Goal: Find specific page/section: Find specific page/section

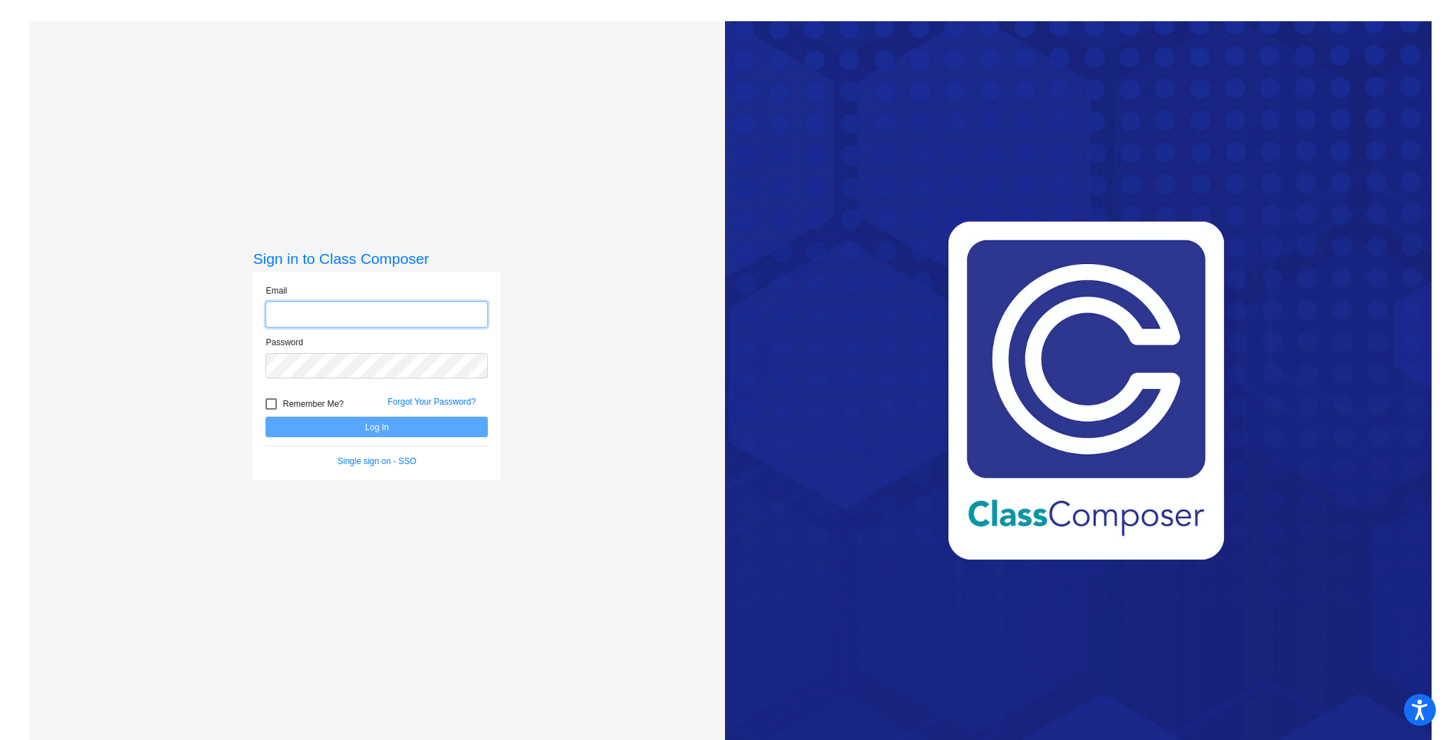
type input "[EMAIL_ADDRESS][DOMAIN_NAME]"
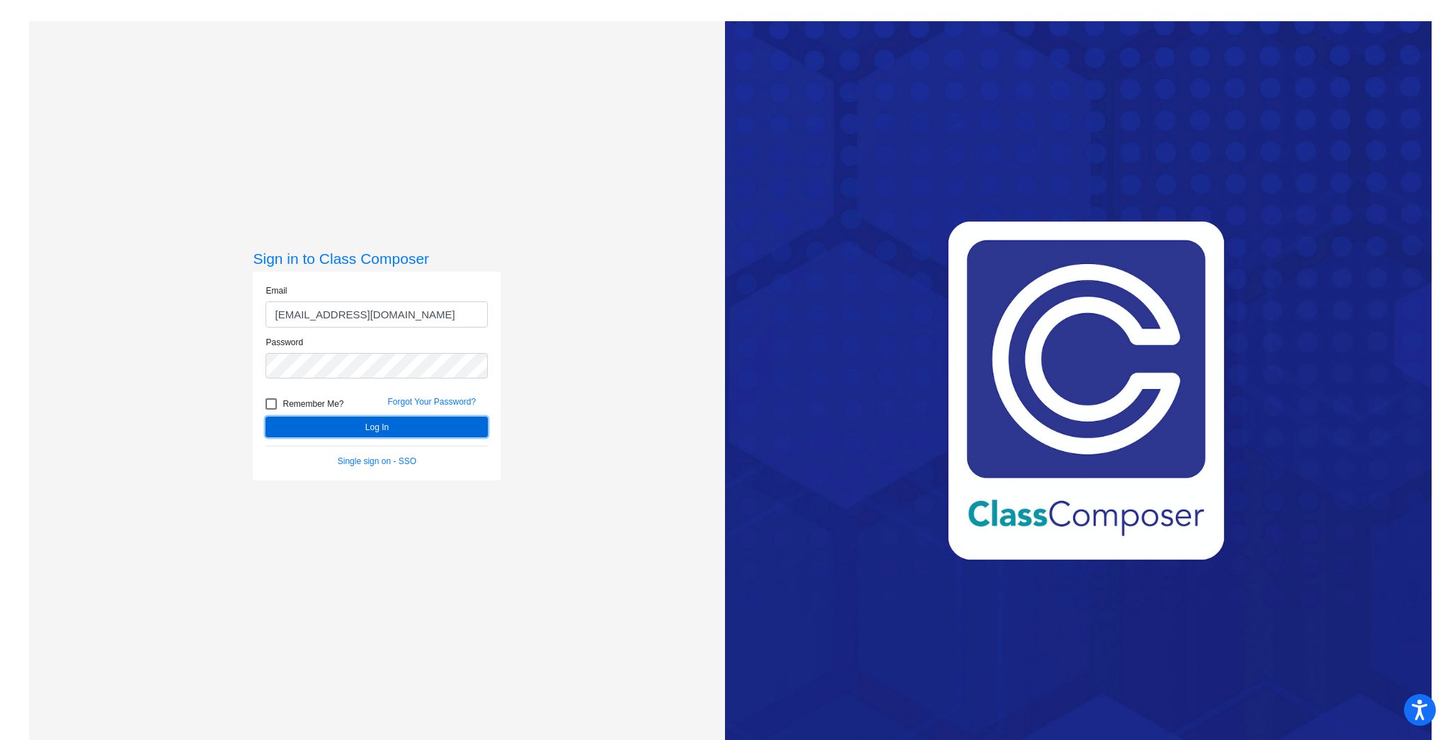
click at [420, 423] on button "Log In" at bounding box center [376, 427] width 222 height 21
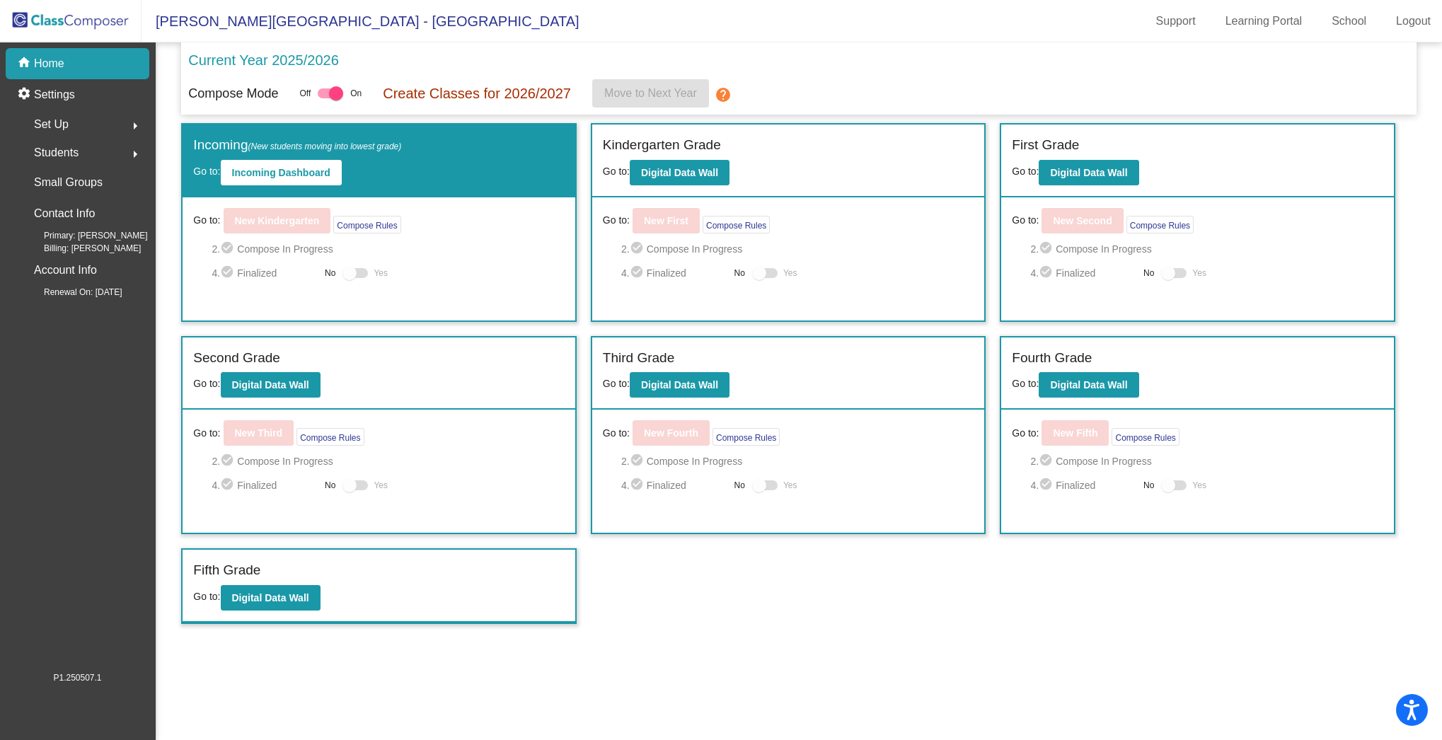
click at [279, 398] on div "Second Grade Go to: Digital Data Wall" at bounding box center [379, 374] width 392 height 73
click at [280, 396] on button "Digital Data Wall" at bounding box center [271, 384] width 100 height 25
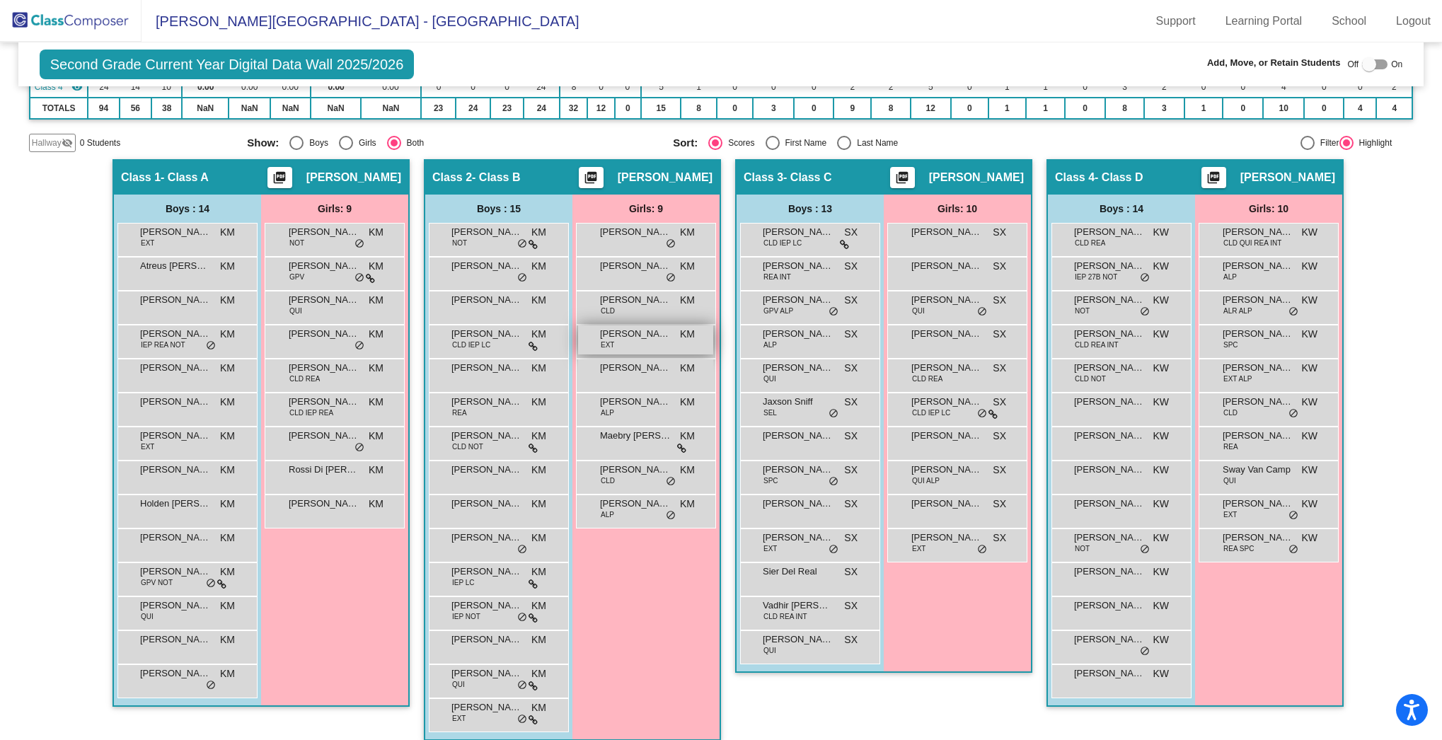
scroll to position [251, 0]
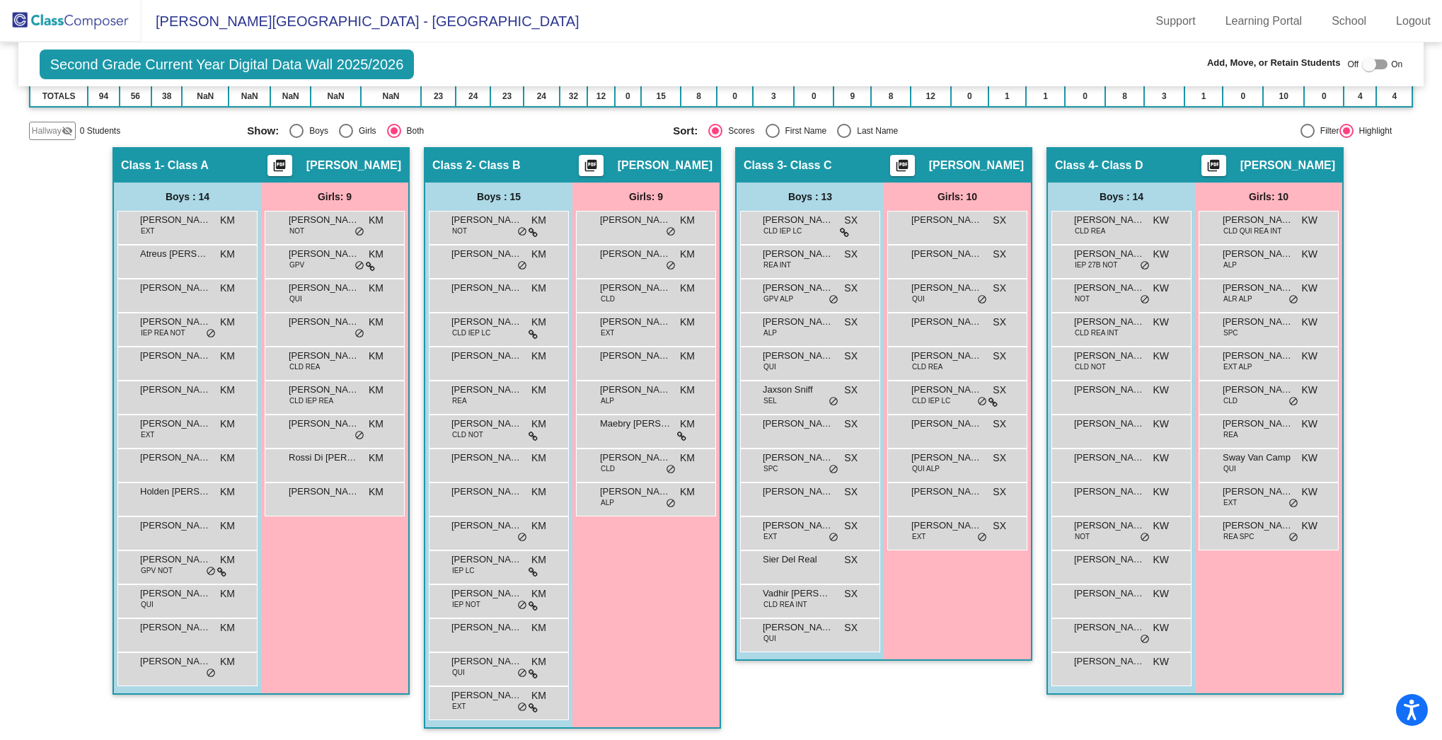
click at [837, 134] on div "Select an option" at bounding box center [844, 131] width 14 height 14
click at [844, 138] on input "Last Name" at bounding box center [844, 138] width 1 height 1
radio input "true"
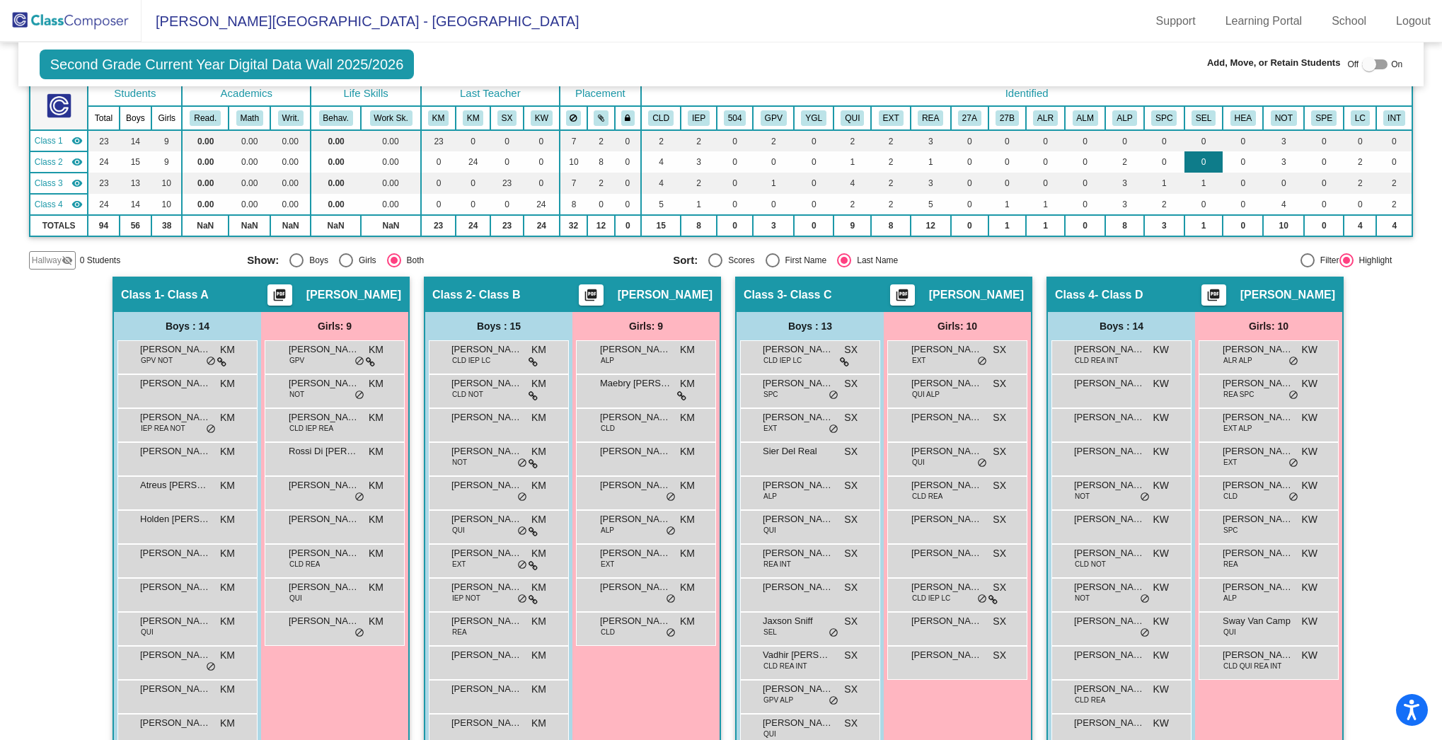
scroll to position [119, 0]
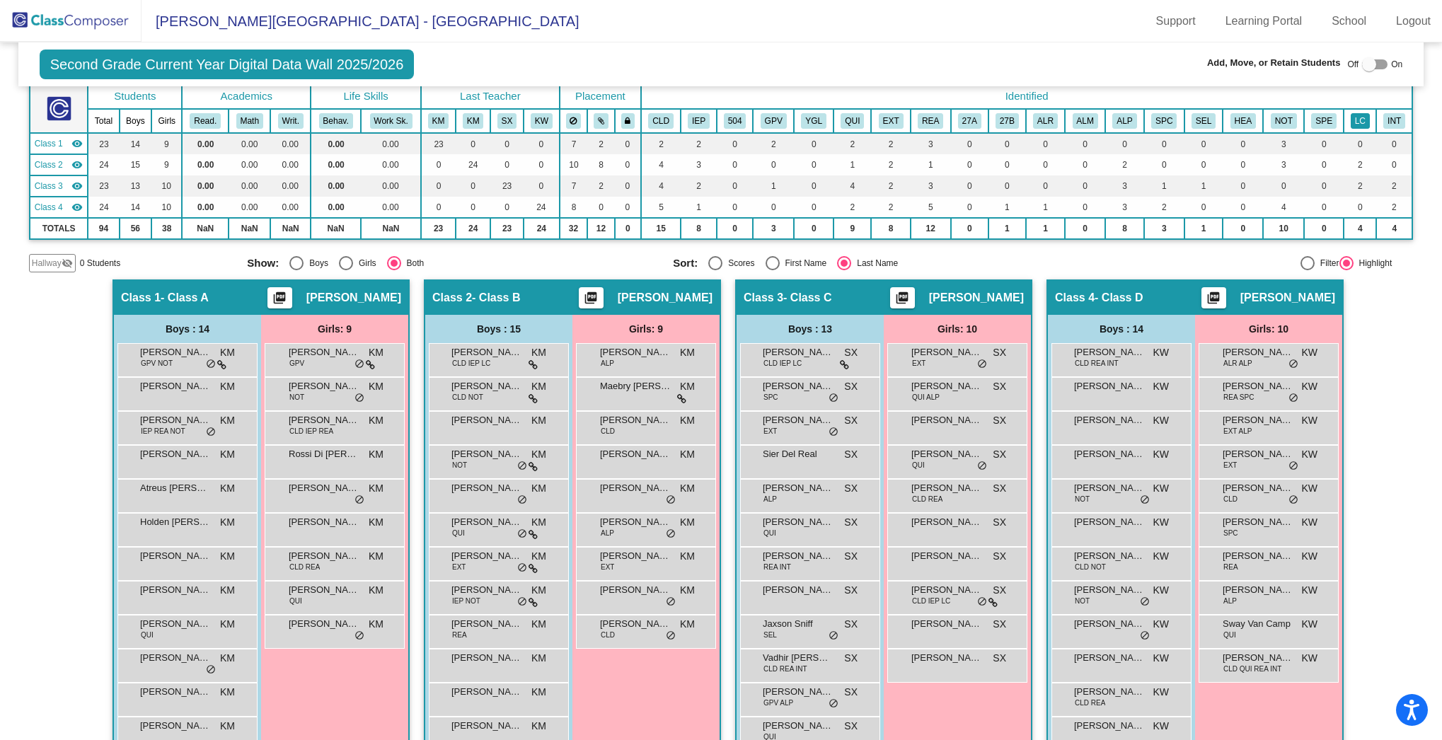
click at [1354, 124] on button "LC" at bounding box center [1360, 121] width 19 height 16
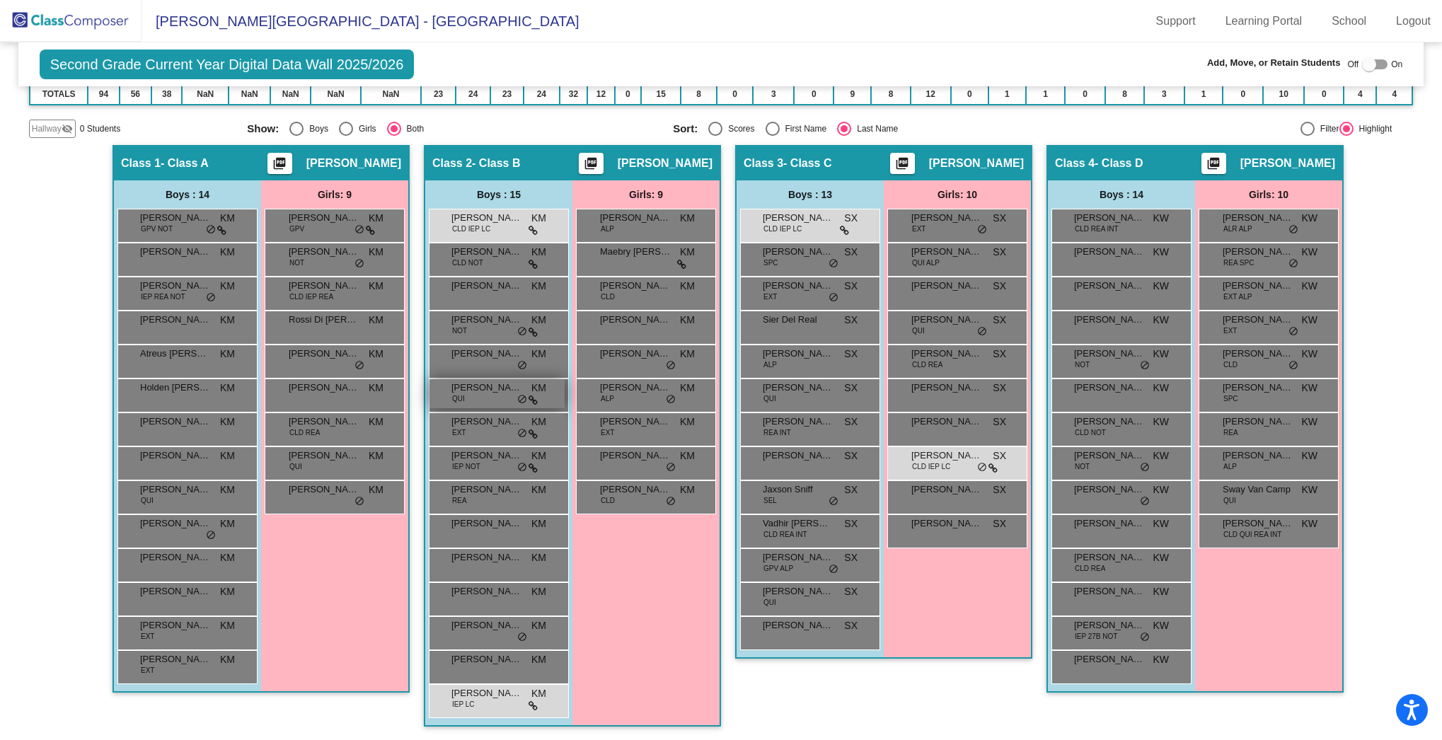
scroll to position [253, 0]
